Goal: Task Accomplishment & Management: Manage account settings

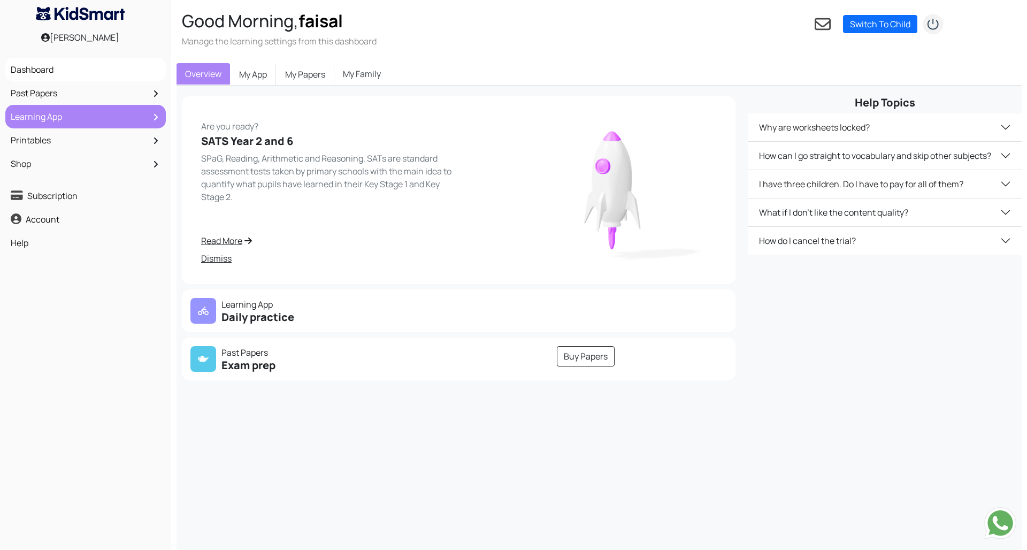
click at [132, 113] on link "Learning App" at bounding box center [85, 117] width 155 height 18
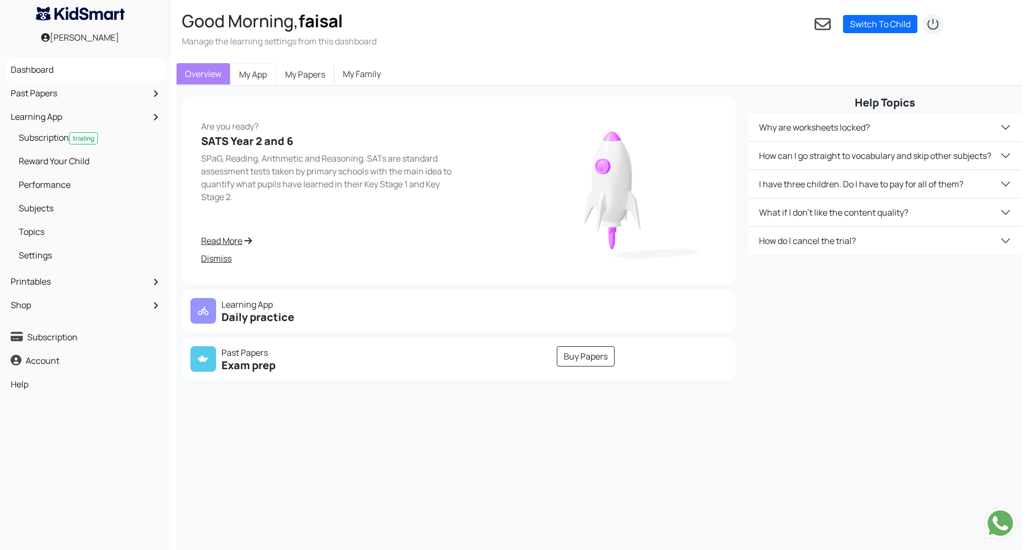
click at [261, 72] on link "My App" at bounding box center [253, 74] width 46 height 22
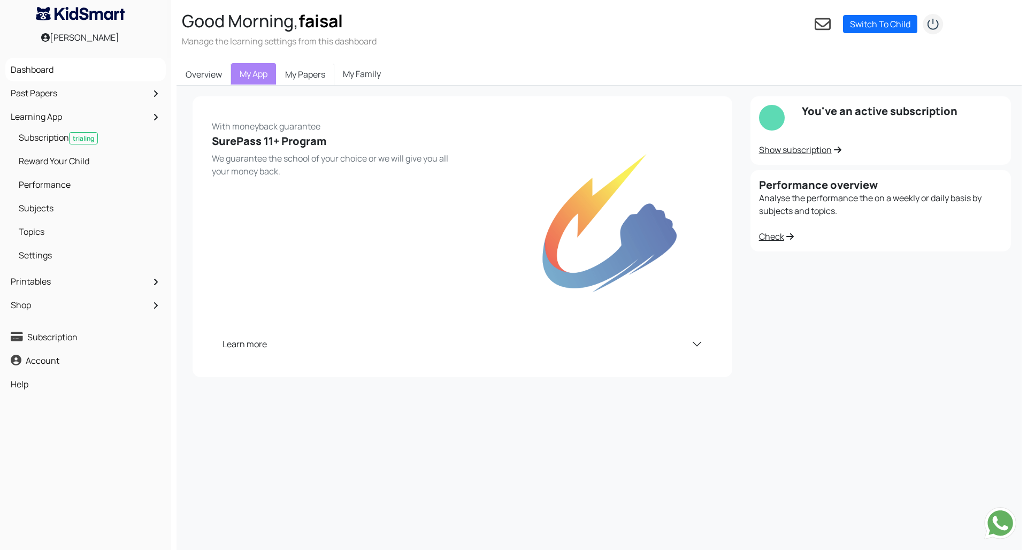
click at [700, 347] on button "Learn more" at bounding box center [462, 344] width 501 height 28
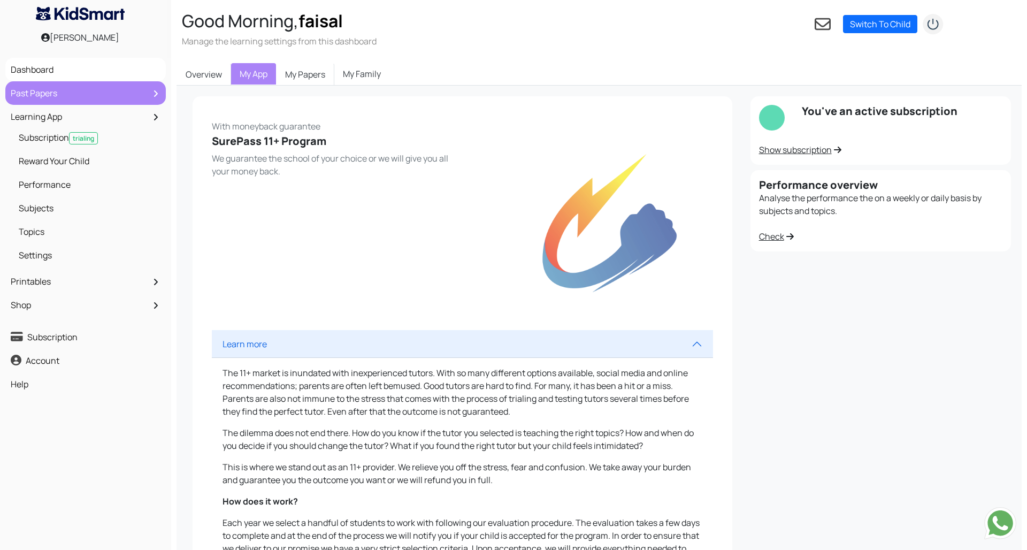
click at [157, 94] on icon at bounding box center [156, 93] width 4 height 6
click at [41, 89] on link "Past Papers" at bounding box center [85, 93] width 155 height 18
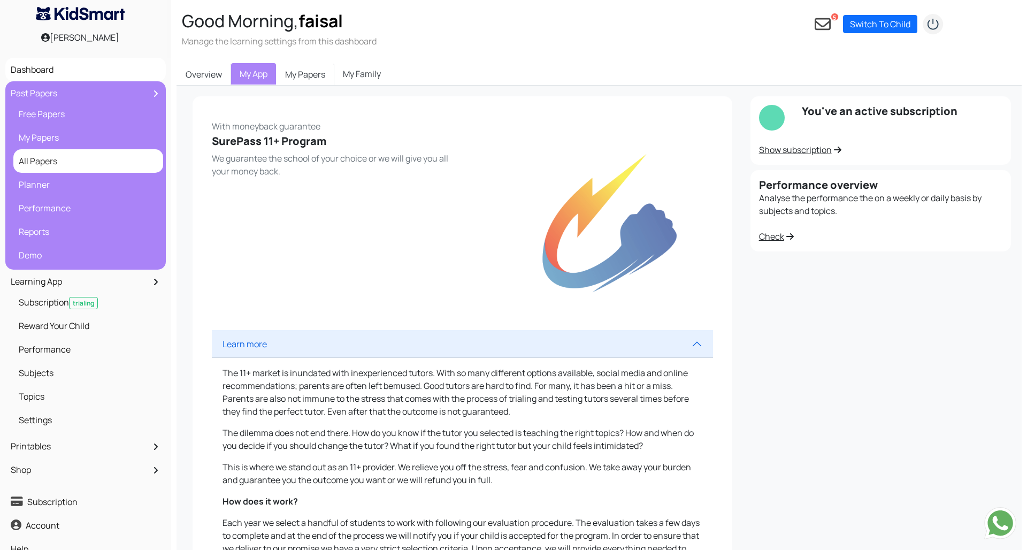
click at [58, 166] on link "All Papers" at bounding box center [88, 161] width 144 height 18
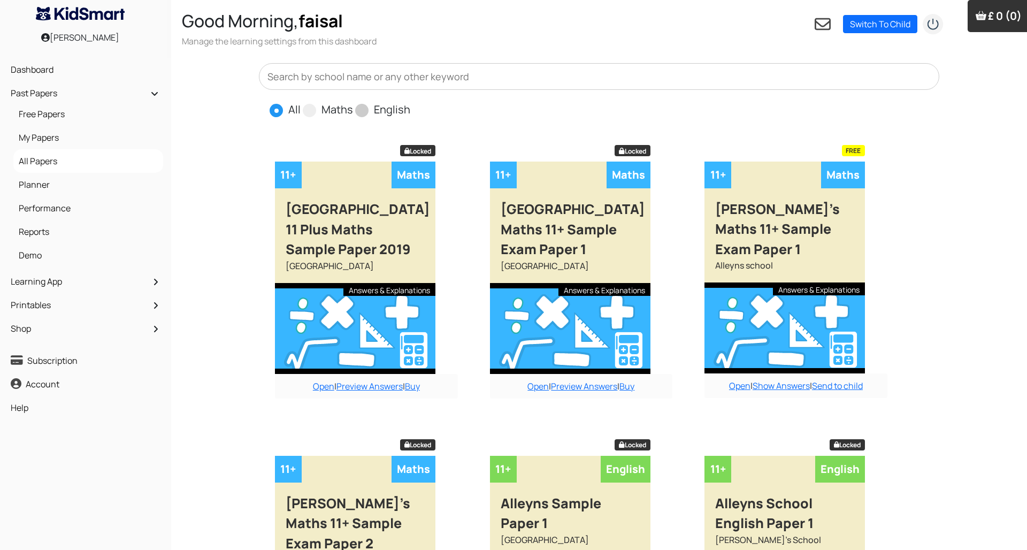
click at [366, 115] on span at bounding box center [361, 110] width 13 height 13
click at [410, 109] on input "English" at bounding box center [413, 105] width 7 height 7
radio input "true"
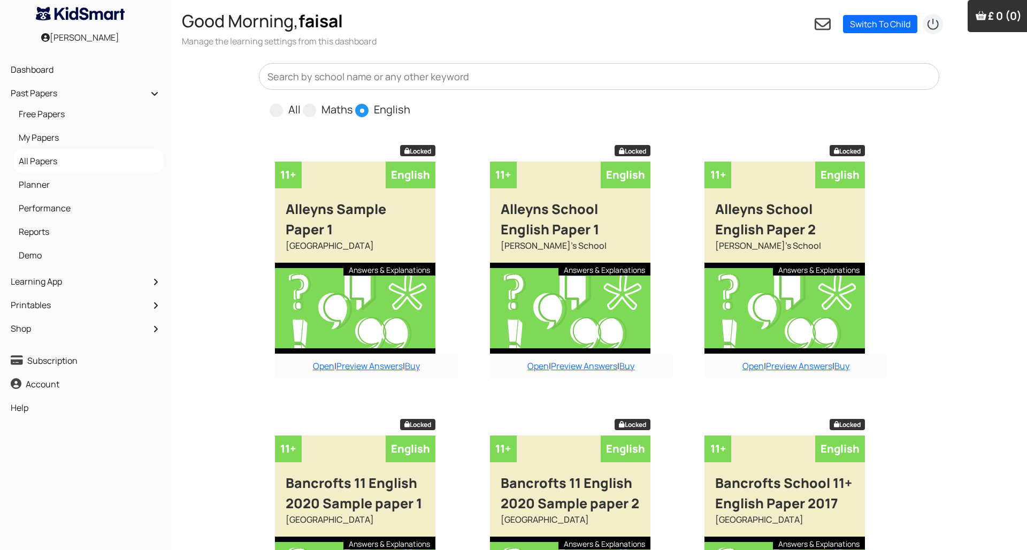
click at [473, 82] on input "text" at bounding box center [599, 76] width 681 height 27
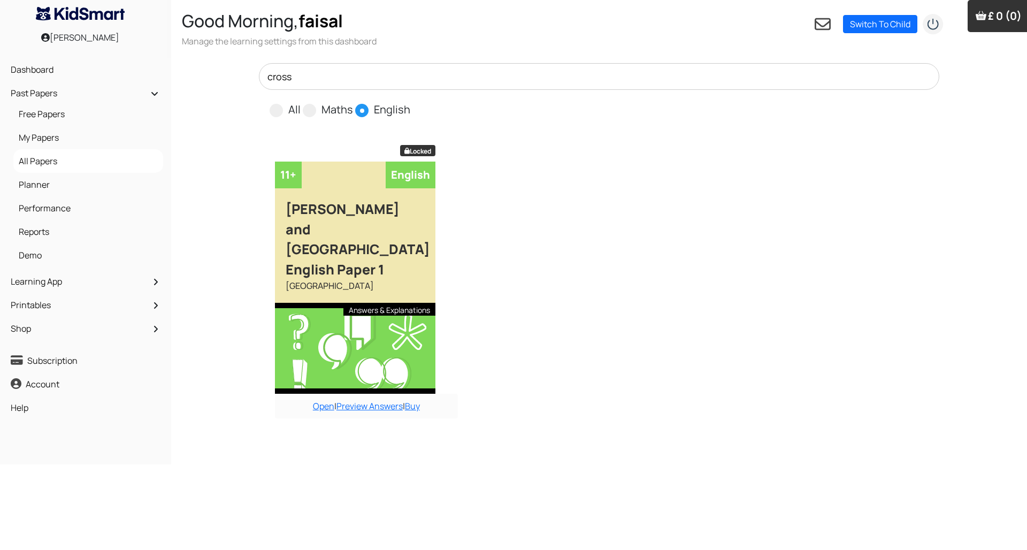
type input "cross"
click at [384, 235] on div "Crossley Heath and Halifax Grammar Schools English Paper 1" at bounding box center [355, 233] width 161 height 91
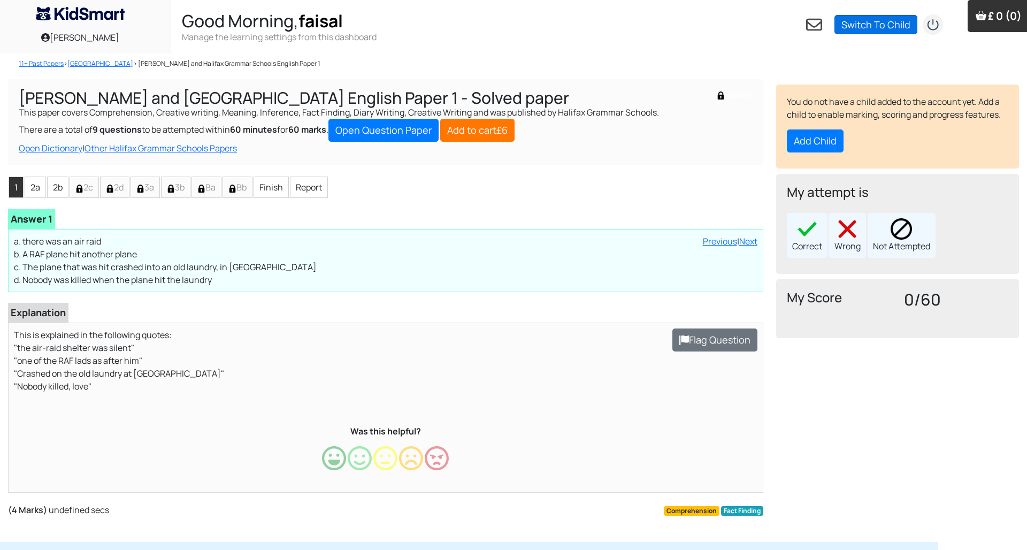
click at [881, 27] on link "Switch To Child" at bounding box center [876, 24] width 83 height 19
click at [696, 67] on nav "11+ Past Papers > Halifax Grammar Schools > Crossley Heath and Halifax Grammar …" at bounding box center [381, 64] width 746 height 10
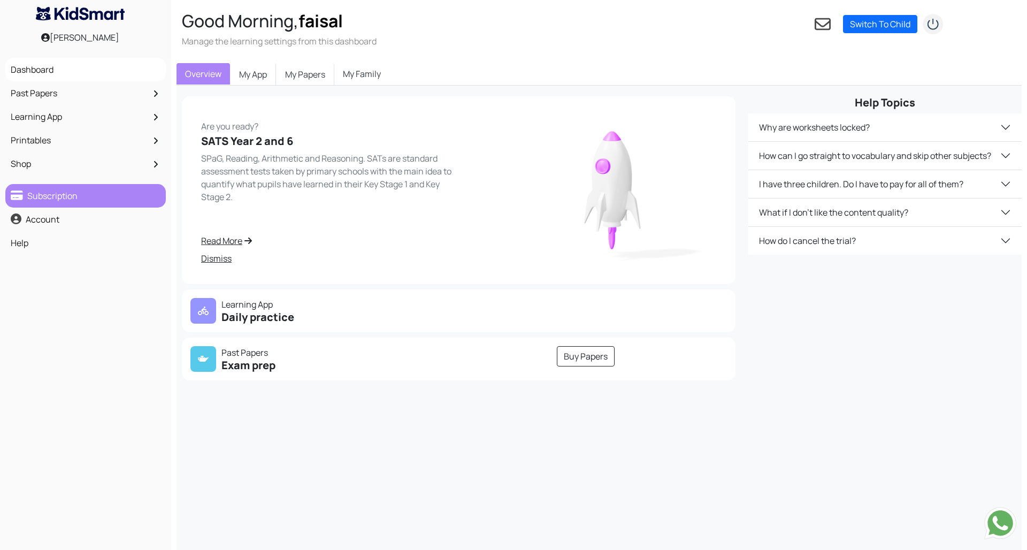
click at [53, 204] on link "Subscription" at bounding box center [85, 196] width 155 height 18
click at [873, 154] on button "How can I go straight to vocabulary and skip other subjects?" at bounding box center [885, 156] width 273 height 28
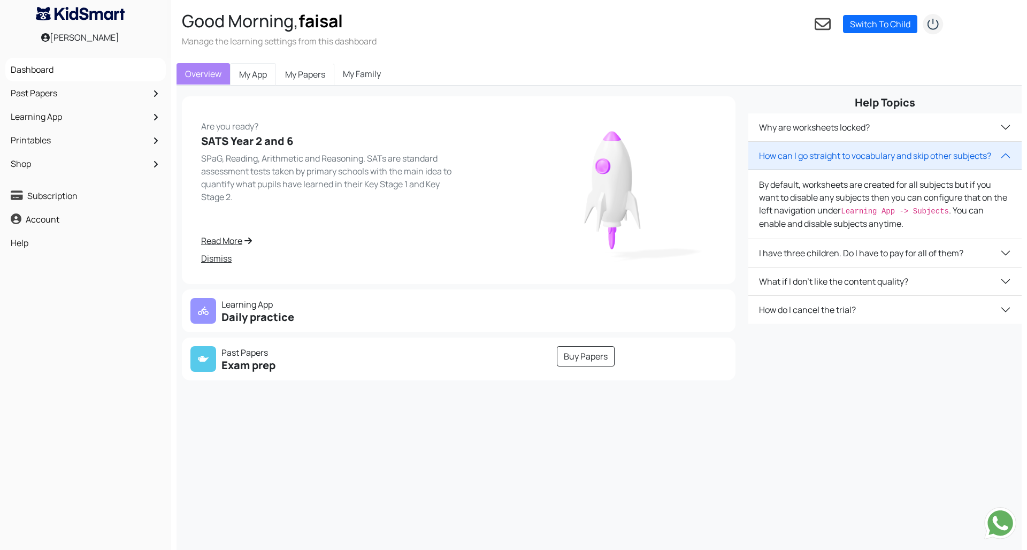
click at [261, 76] on link "My App" at bounding box center [253, 74] width 46 height 22
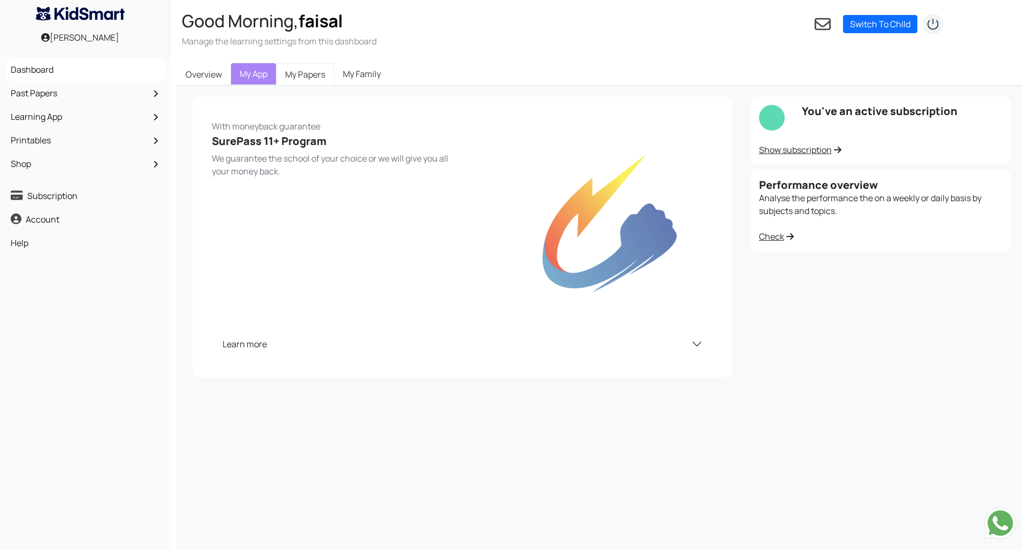
click at [316, 80] on link "My Papers" at bounding box center [305, 74] width 58 height 22
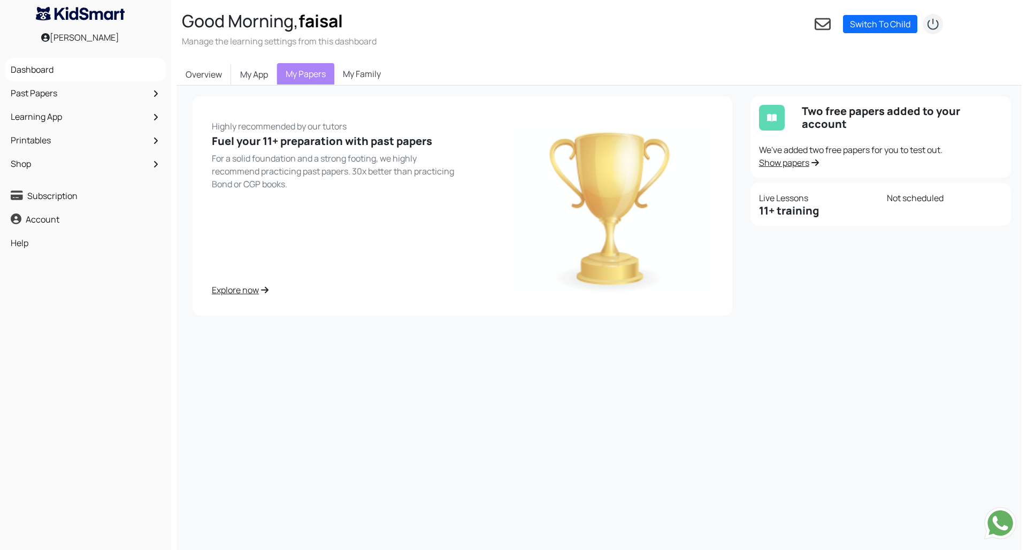
click at [364, 78] on link "My Family" at bounding box center [361, 73] width 55 height 21
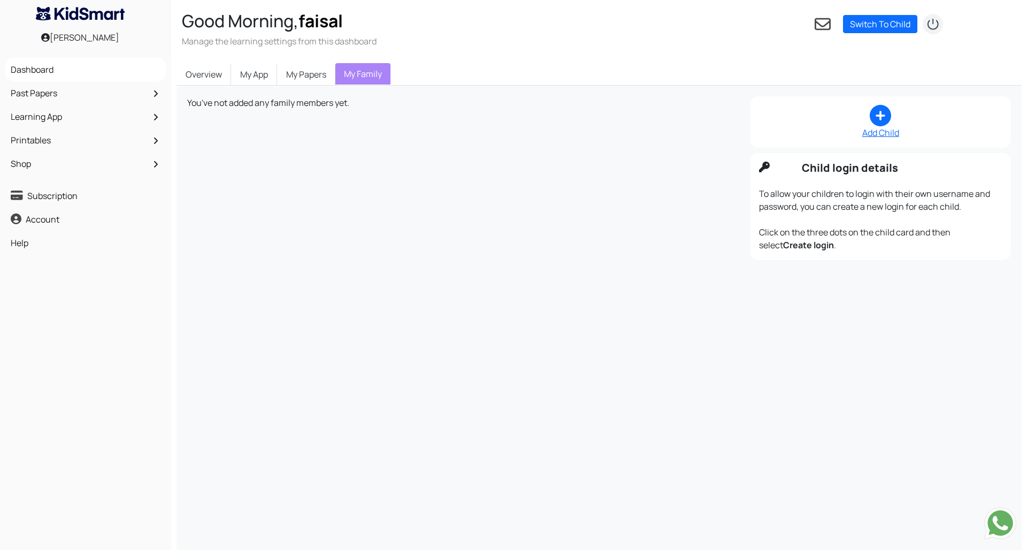
click at [889, 136] on div "Add Child" at bounding box center [880, 132] width 243 height 13
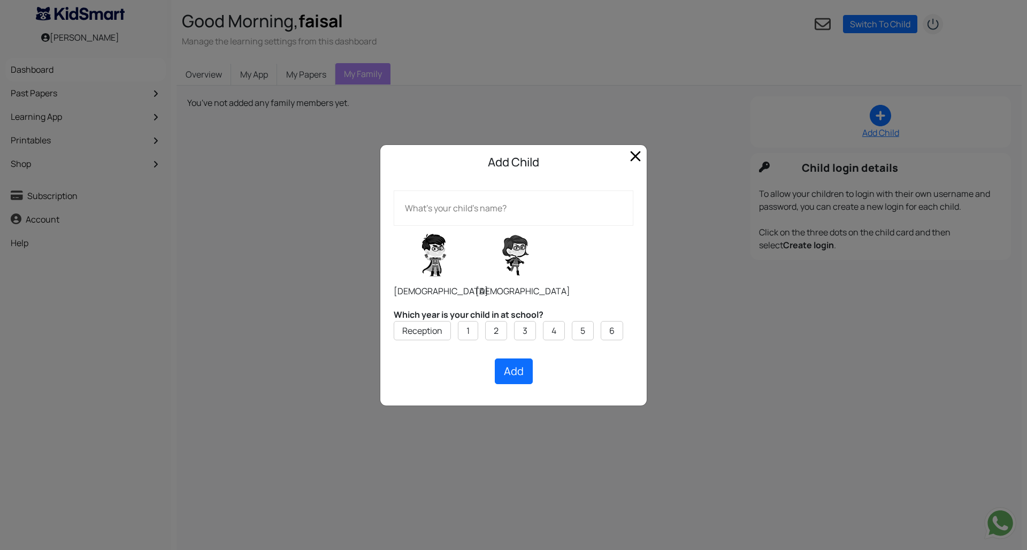
click at [503, 209] on input "text" at bounding box center [514, 208] width 240 height 35
type input "[PERSON_NAME]"
click at [604, 331] on li "6" at bounding box center [612, 330] width 22 height 19
click at [517, 370] on button "Add" at bounding box center [514, 372] width 38 height 26
click at [605, 366] on div "Add Creating..." at bounding box center [514, 372] width 240 height 26
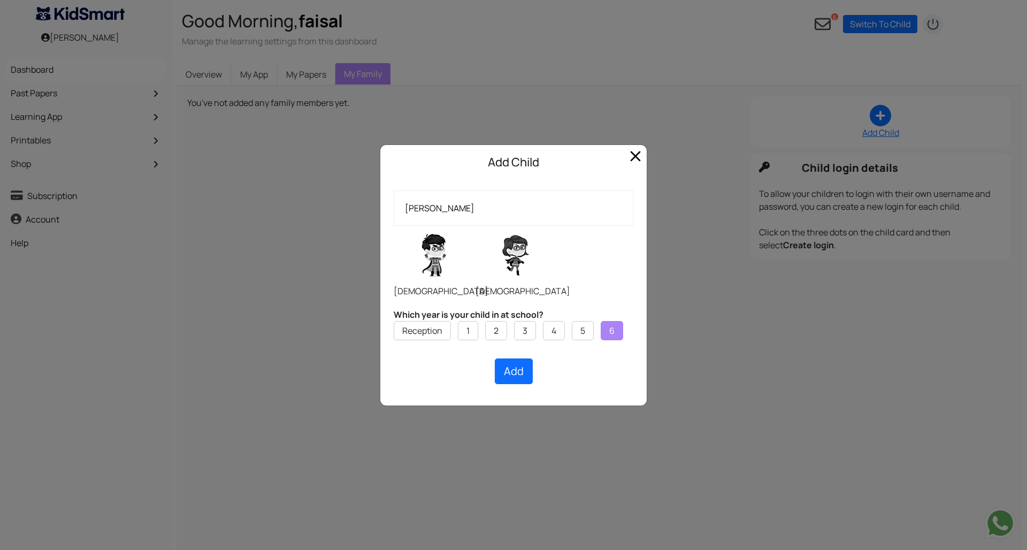
click at [518, 283] on div "[DEMOGRAPHIC_DATA]" at bounding box center [516, 262] width 80 height 72
click at [520, 295] on span "[DEMOGRAPHIC_DATA]" at bounding box center [523, 291] width 95 height 12
click at [509, 247] on label at bounding box center [516, 256] width 80 height 54
click at [476, 226] on input "radio" at bounding box center [475, 225] width 1 height 1
radio input "true"
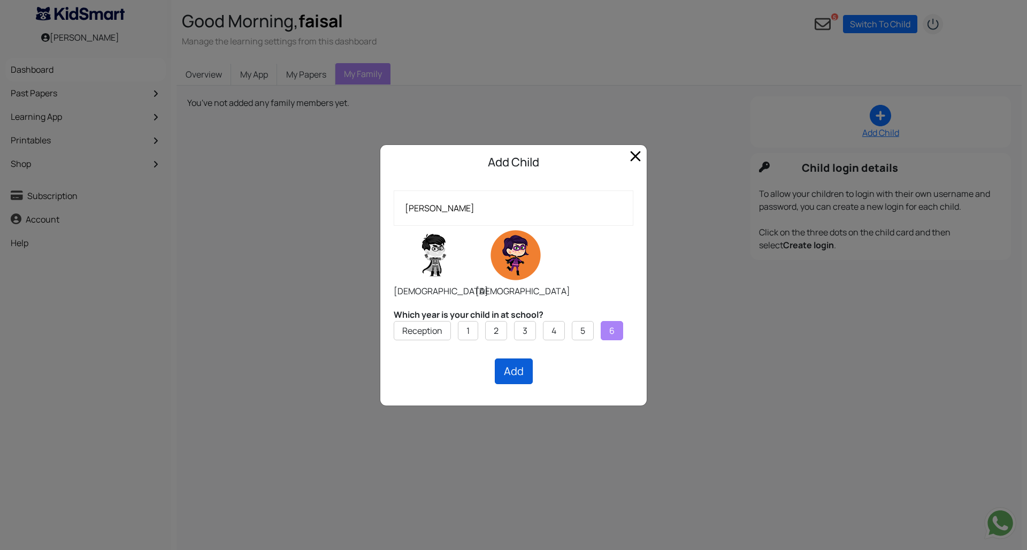
click at [516, 368] on button "Add" at bounding box center [514, 372] width 38 height 26
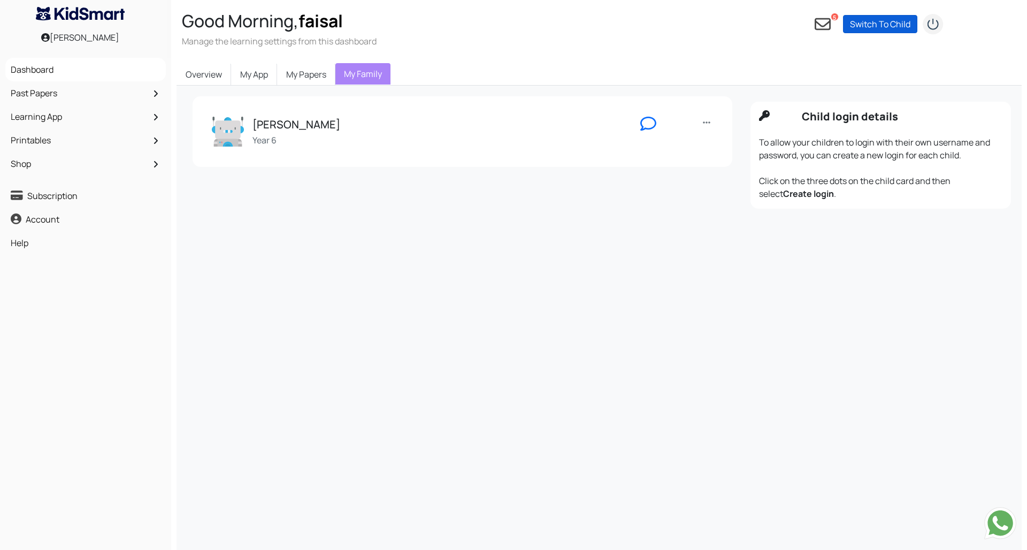
click at [871, 27] on link "Switch To Child" at bounding box center [880, 24] width 74 height 18
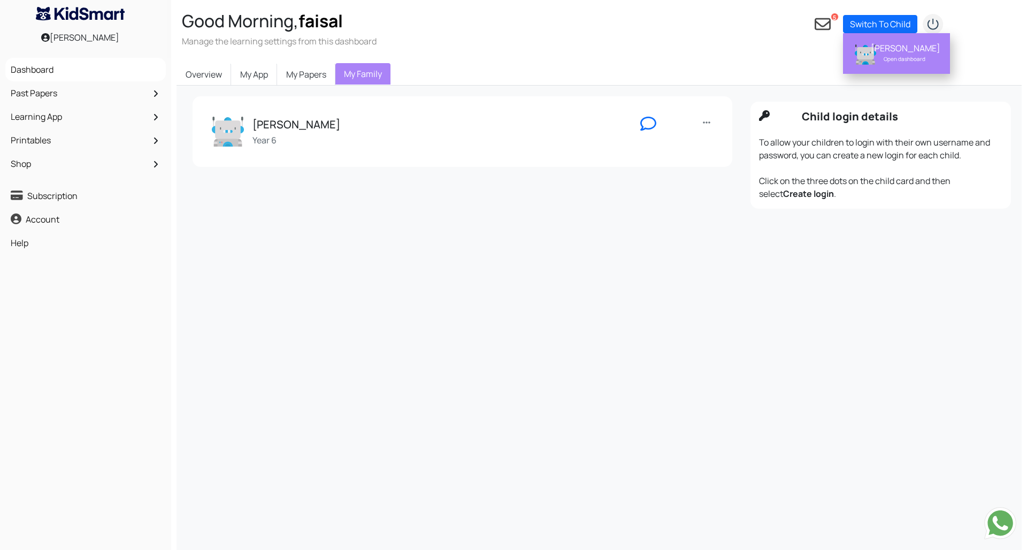
click at [905, 50] on div "[PERSON_NAME]" at bounding box center [904, 48] width 67 height 11
